Goal: Transaction & Acquisition: Purchase product/service

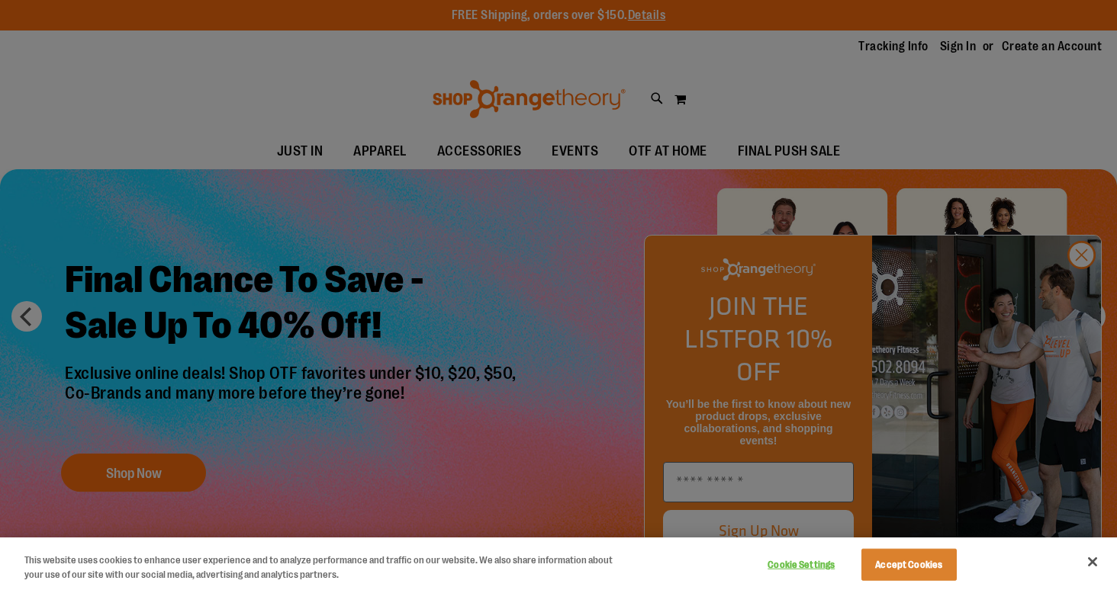
click at [1084, 291] on div at bounding box center [558, 295] width 1117 height 590
click at [1077, 292] on div at bounding box center [558, 295] width 1117 height 590
click at [901, 561] on button "Accept Cookies" at bounding box center [908, 565] width 95 height 32
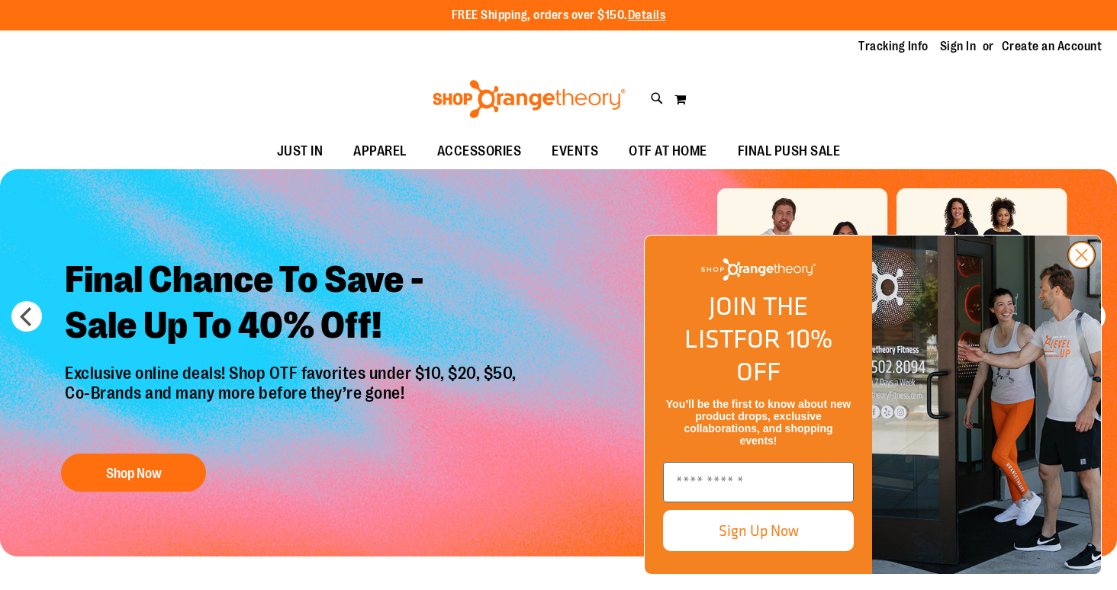
click at [1082, 268] on circle "Close dialog" at bounding box center [1081, 255] width 25 height 25
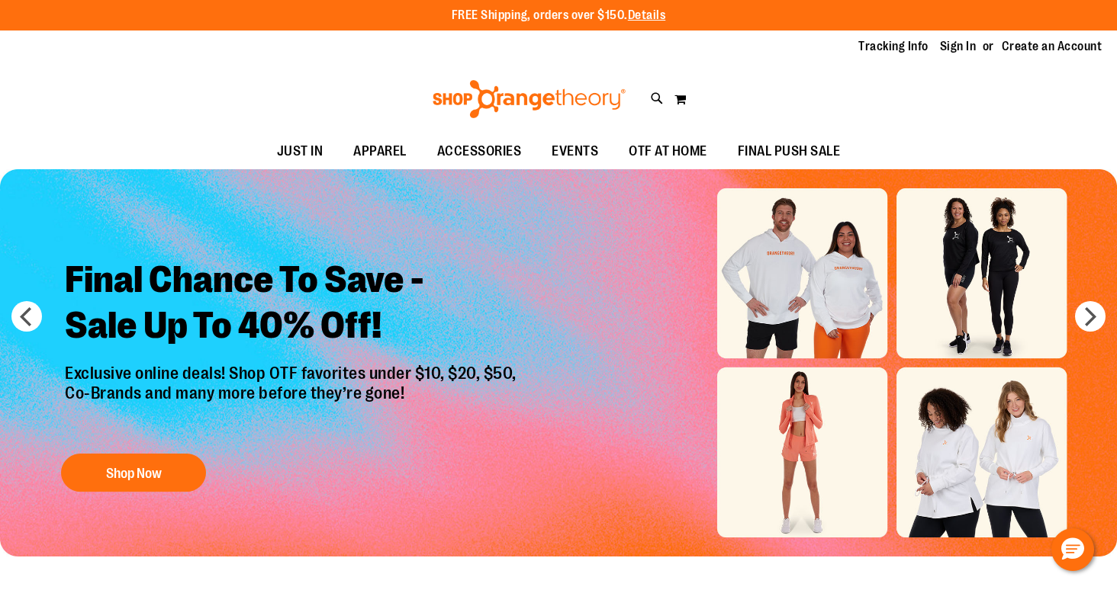
click at [1013, 442] on img "Slide 1 of 6" at bounding box center [558, 362] width 1117 height 387
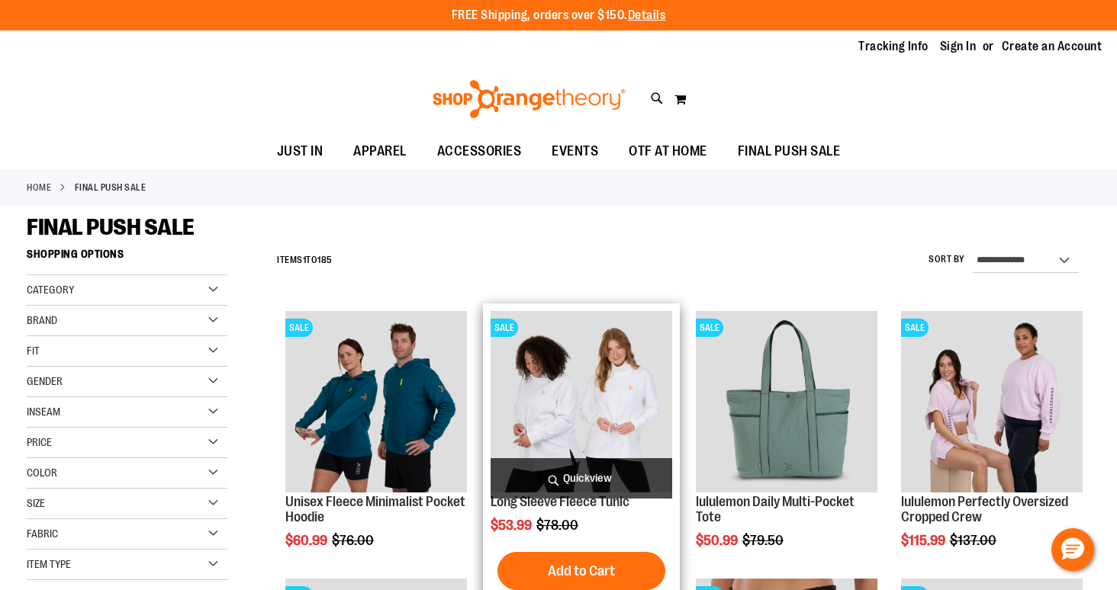
click at [606, 426] on img "product" at bounding box center [581, 402] width 182 height 182
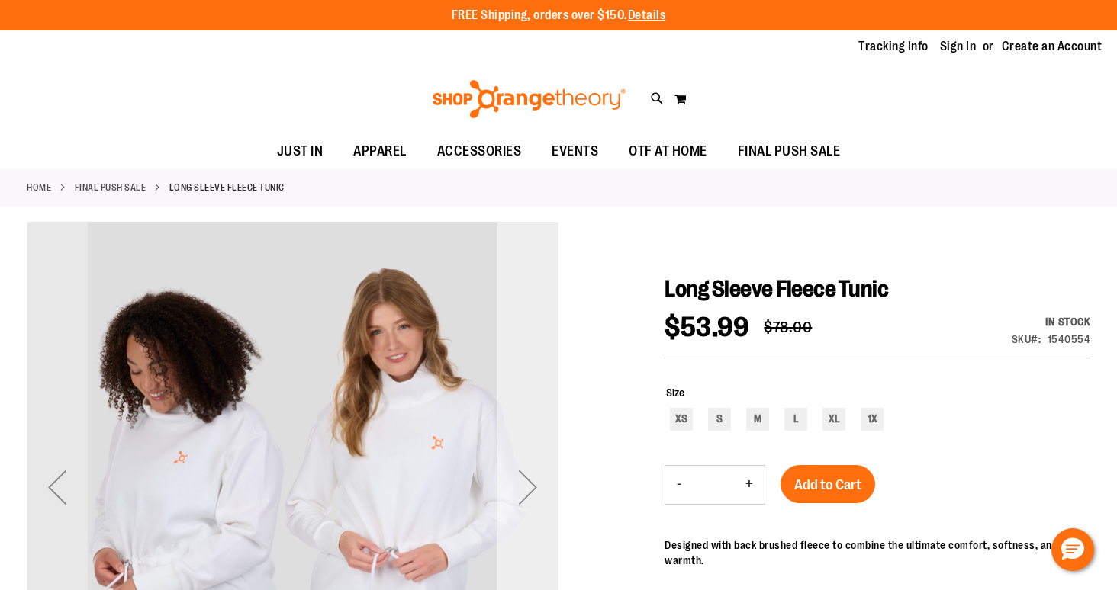
click at [521, 497] on div "Next" at bounding box center [527, 487] width 61 height 61
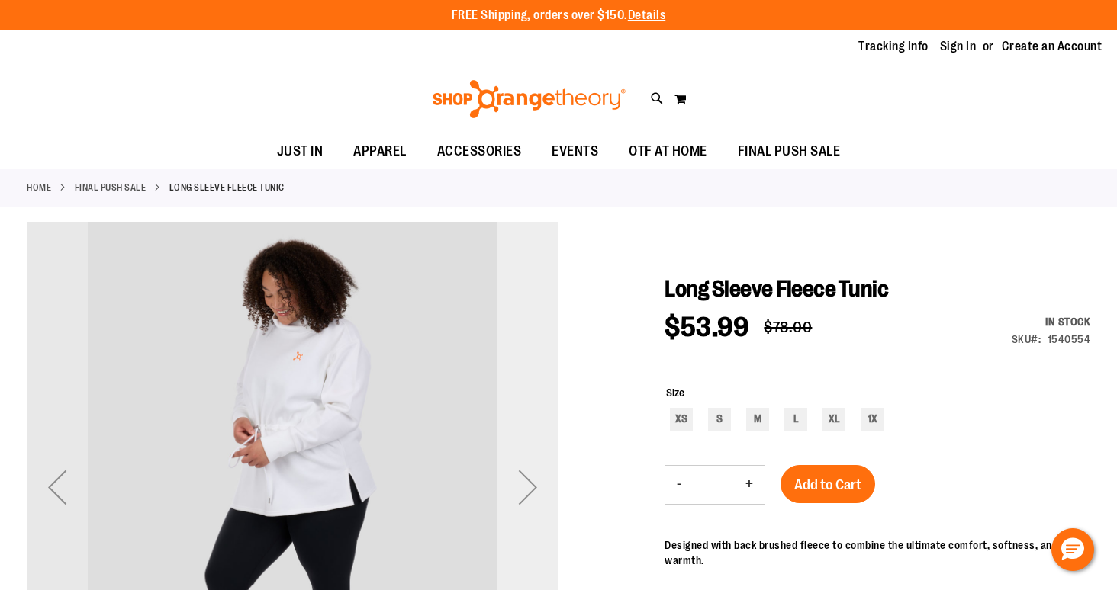
click at [521, 497] on div "Next" at bounding box center [527, 487] width 61 height 61
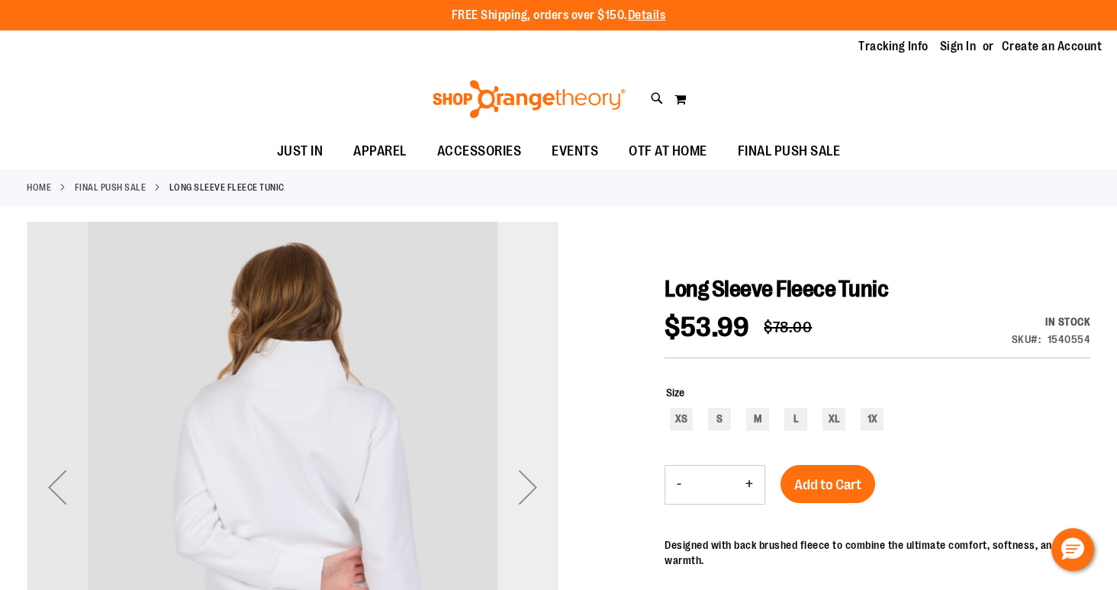
click at [521, 497] on div "Next" at bounding box center [527, 487] width 61 height 61
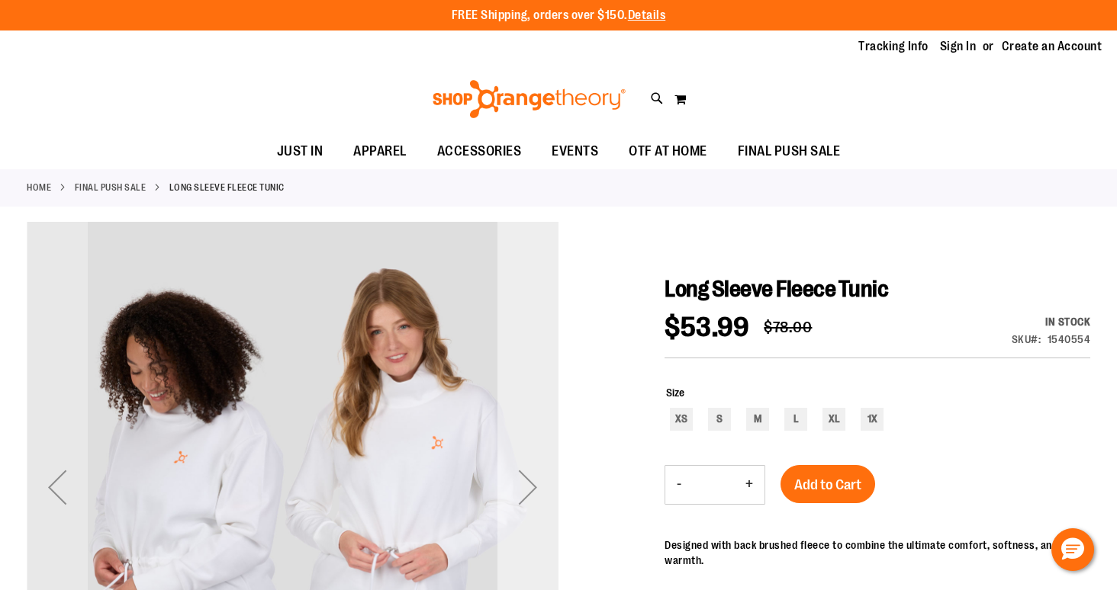
click at [521, 497] on div "Next" at bounding box center [527, 487] width 61 height 61
